Goal: Entertainment & Leisure: Consume media (video, audio)

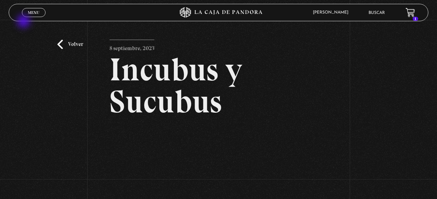
scroll to position [97, 0]
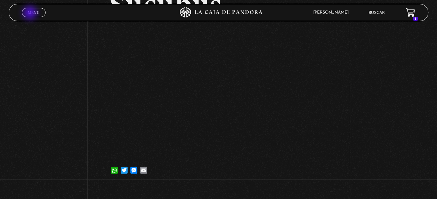
click at [31, 14] on span "Menu" at bounding box center [33, 12] width 11 height 4
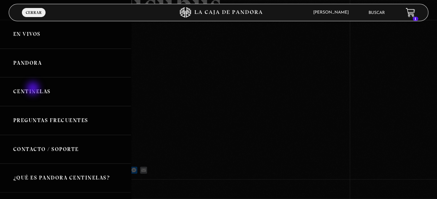
click at [34, 89] on link "Centinelas" at bounding box center [65, 91] width 131 height 29
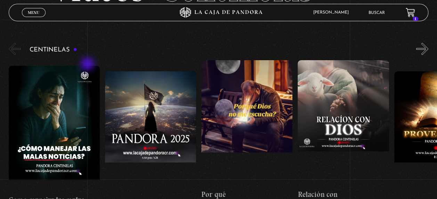
scroll to position [69, 0]
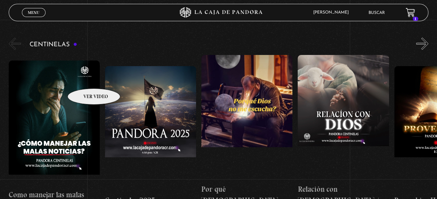
click at [85, 78] on figure at bounding box center [54, 122] width 91 height 125
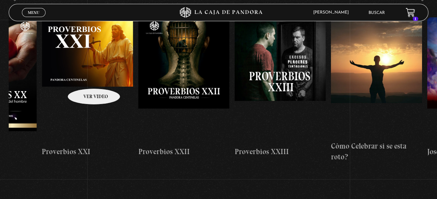
scroll to position [0, 2182]
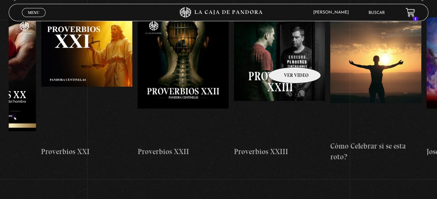
click at [285, 57] on figure at bounding box center [279, 79] width 91 height 125
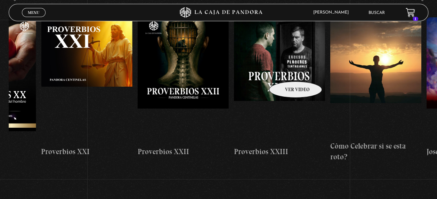
click at [286, 71] on figure at bounding box center [279, 79] width 91 height 125
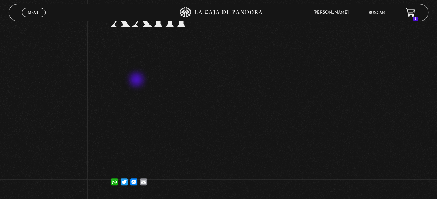
scroll to position [85, 0]
